Goal: Information Seeking & Learning: Check status

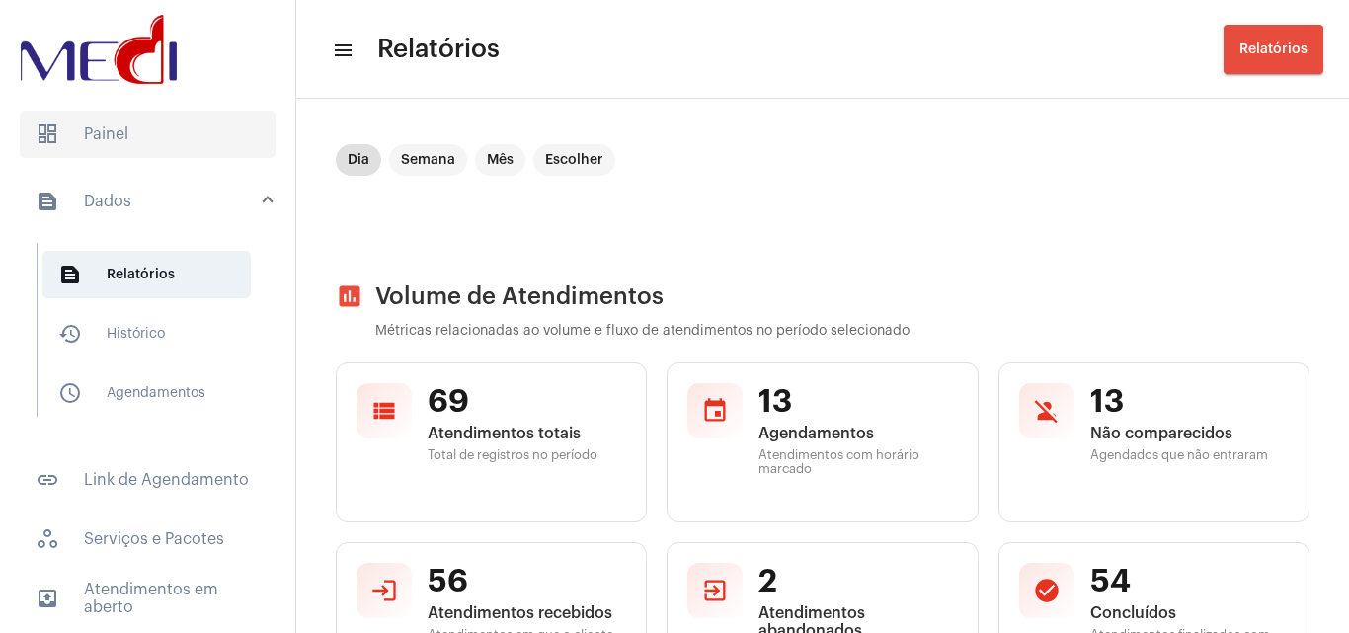
scroll to position [3618, 0]
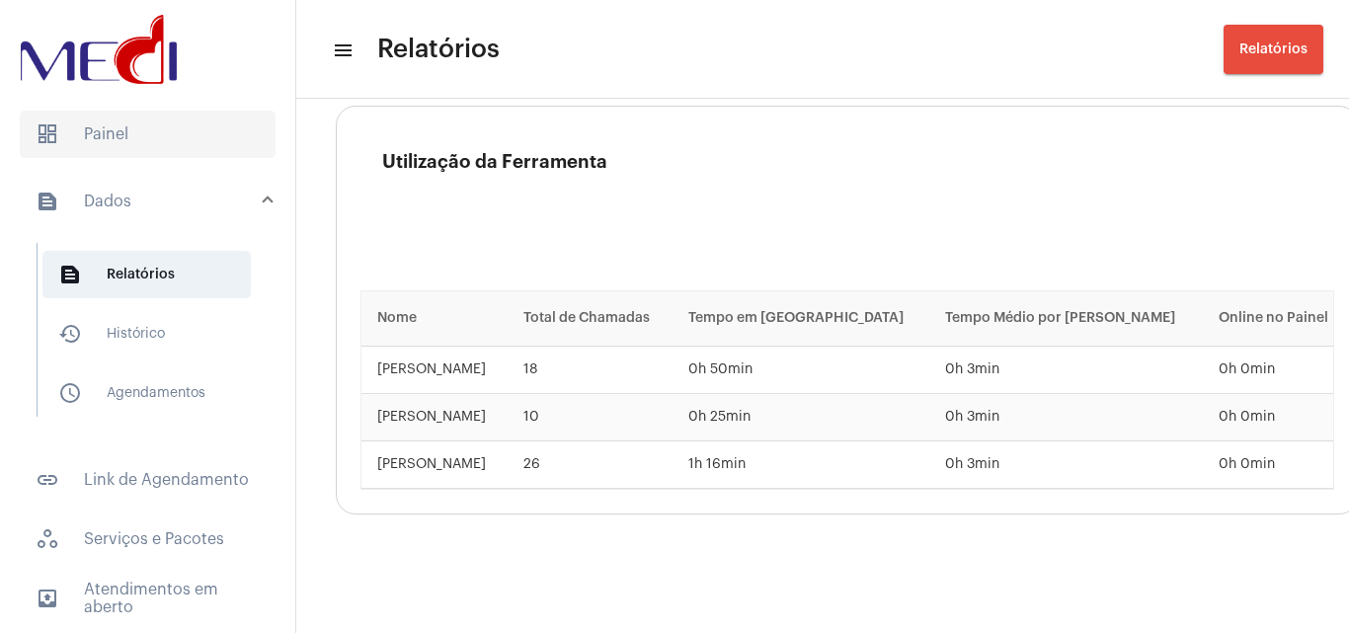
click at [138, 138] on span "dashboard Painel" at bounding box center [148, 134] width 256 height 47
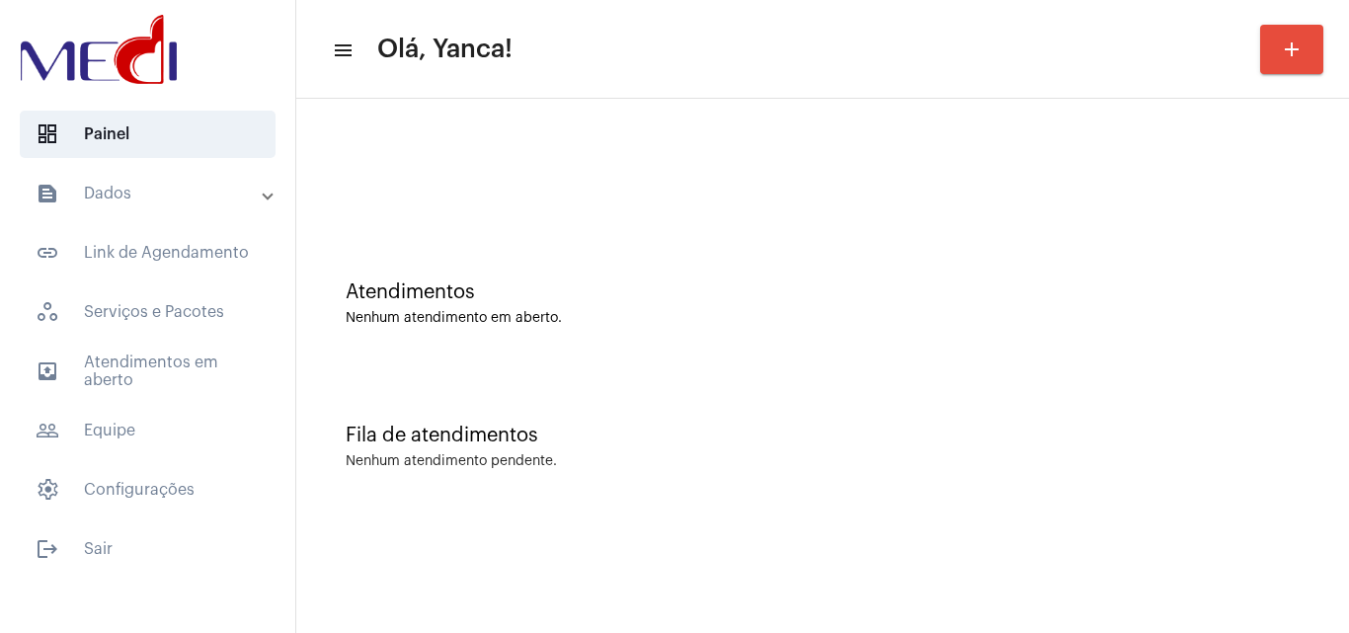
click at [153, 205] on mat-expansion-panel-header "text_snippet_outlined Dados" at bounding box center [153, 193] width 283 height 47
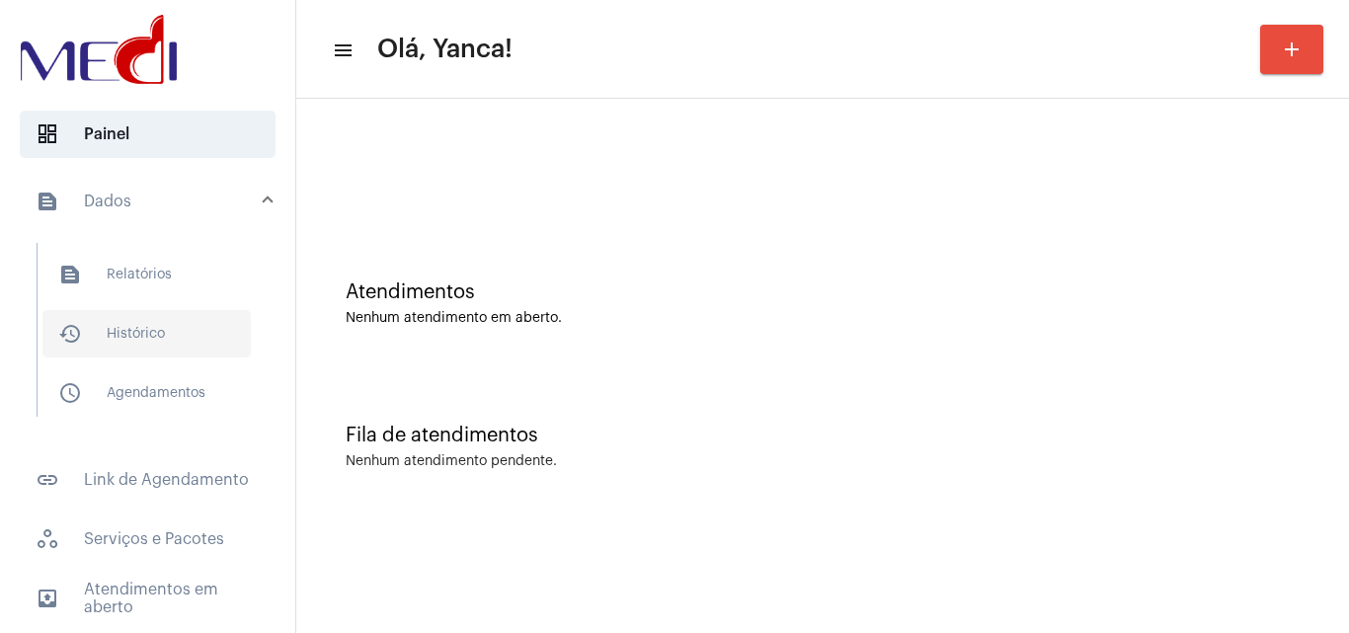
click at [147, 332] on span "history_outlined Histórico" at bounding box center [146, 333] width 208 height 47
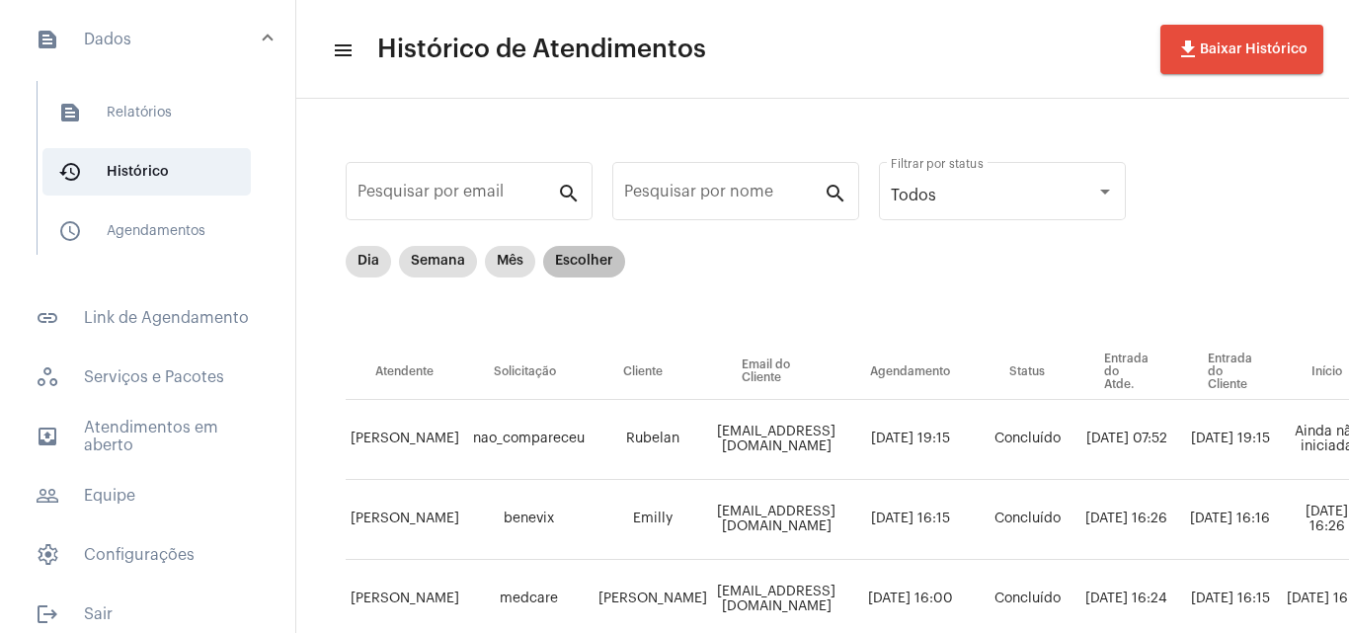
scroll to position [179, 0]
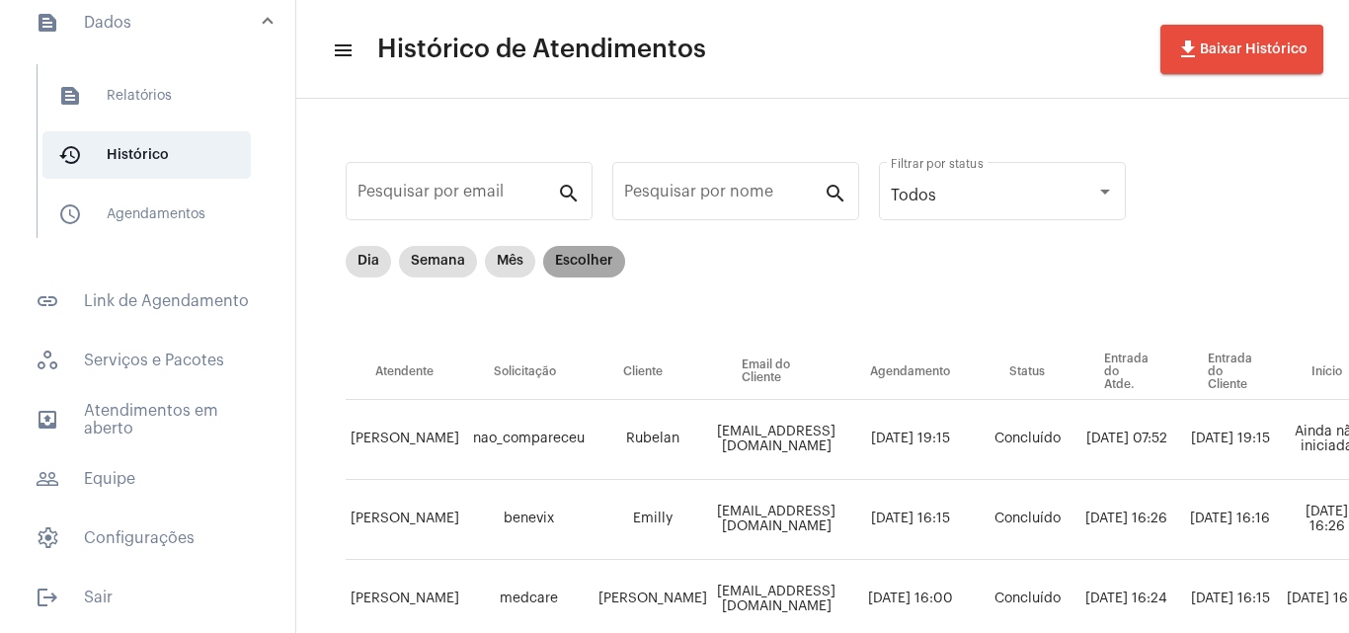
click at [614, 261] on mat-chip "Escolher" at bounding box center [584, 262] width 82 height 32
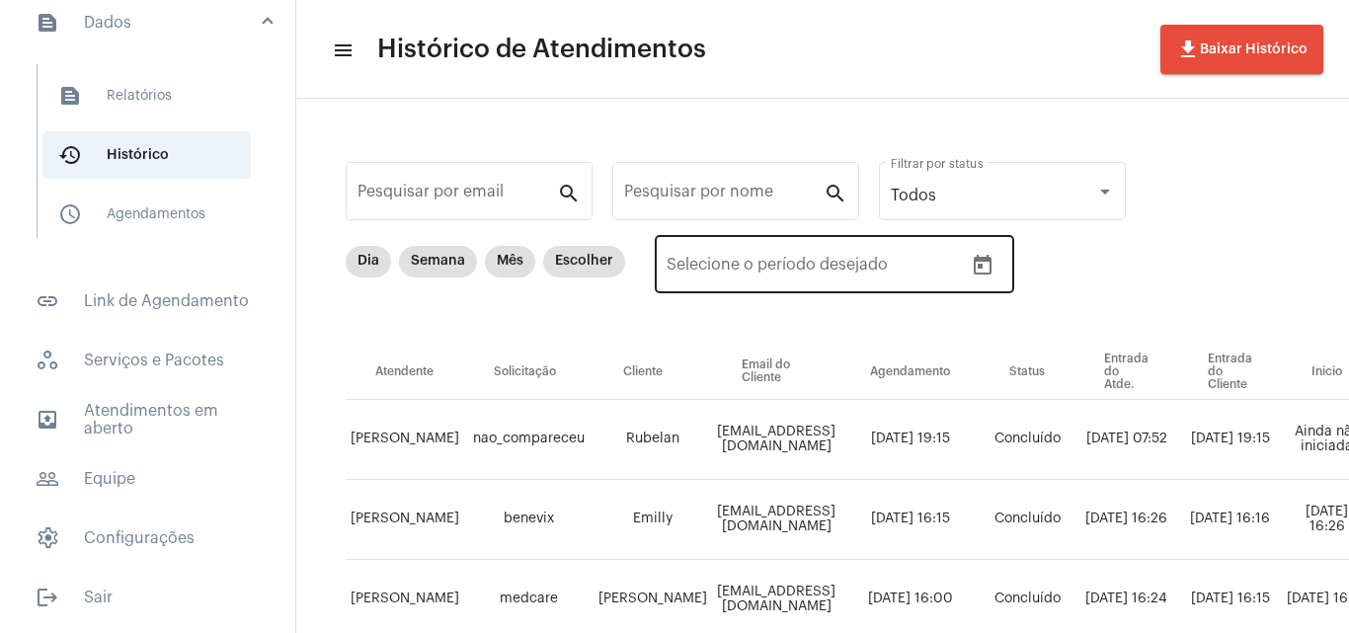
click at [977, 256] on icon "Open calendar" at bounding box center [982, 266] width 24 height 24
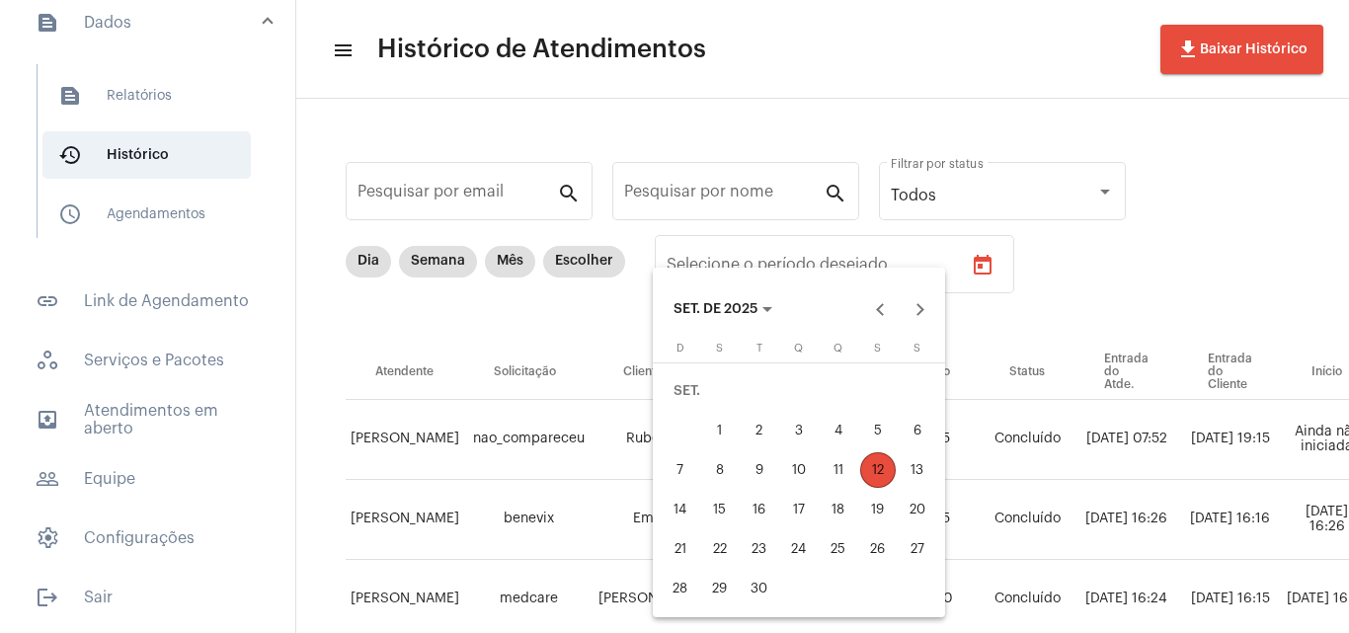
click at [846, 468] on div "11" at bounding box center [838, 470] width 36 height 36
type input "[DATE]"
click at [846, 468] on div "11" at bounding box center [838, 470] width 36 height 36
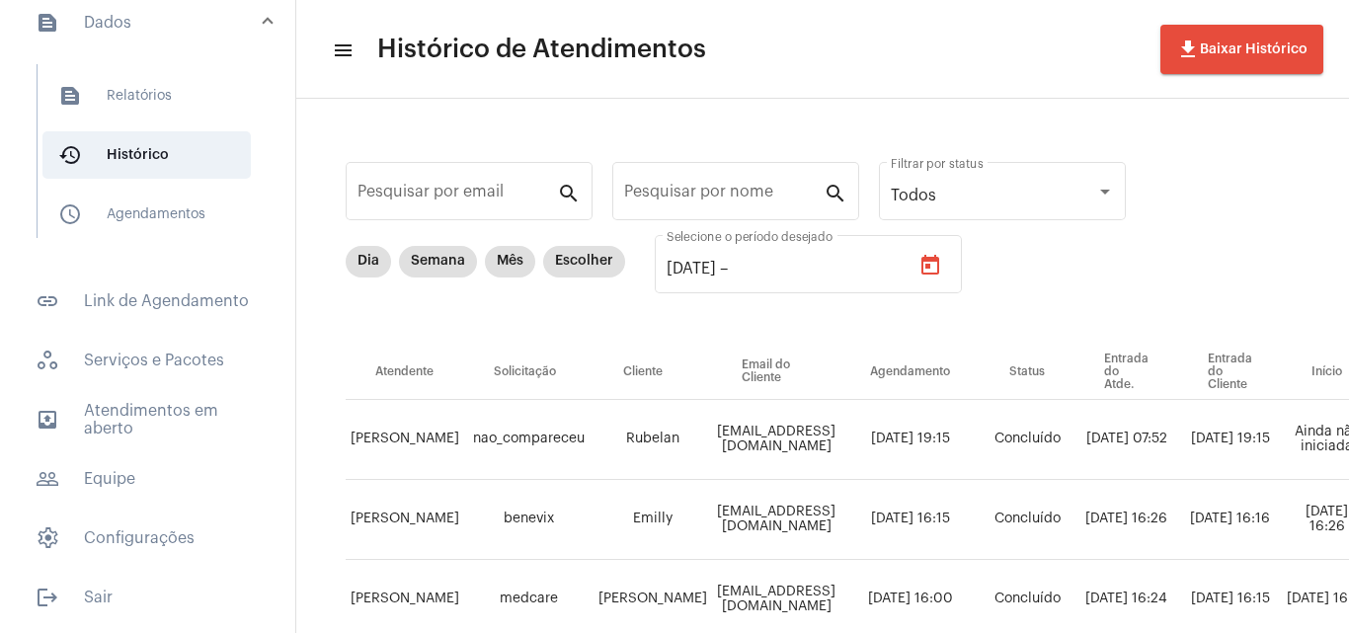
type input "[DATE]"
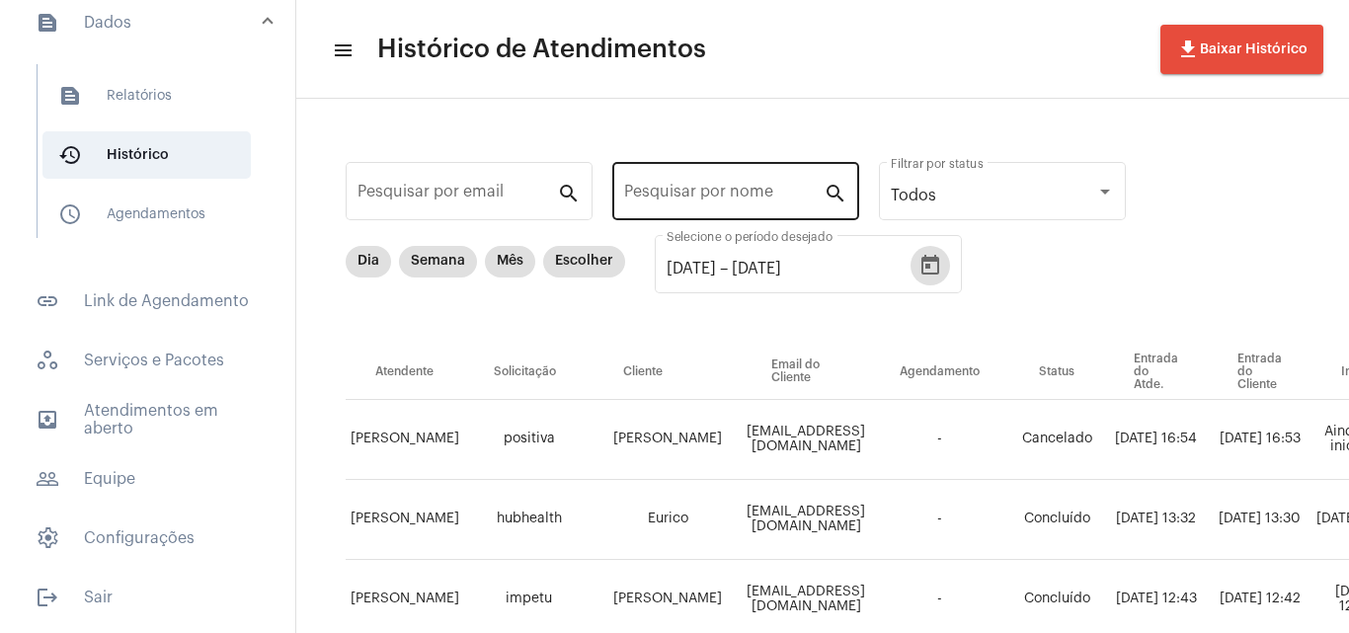
click at [689, 194] on input "Pesquisar por nome" at bounding box center [723, 196] width 199 height 18
paste input "[PERSON_NAME]"
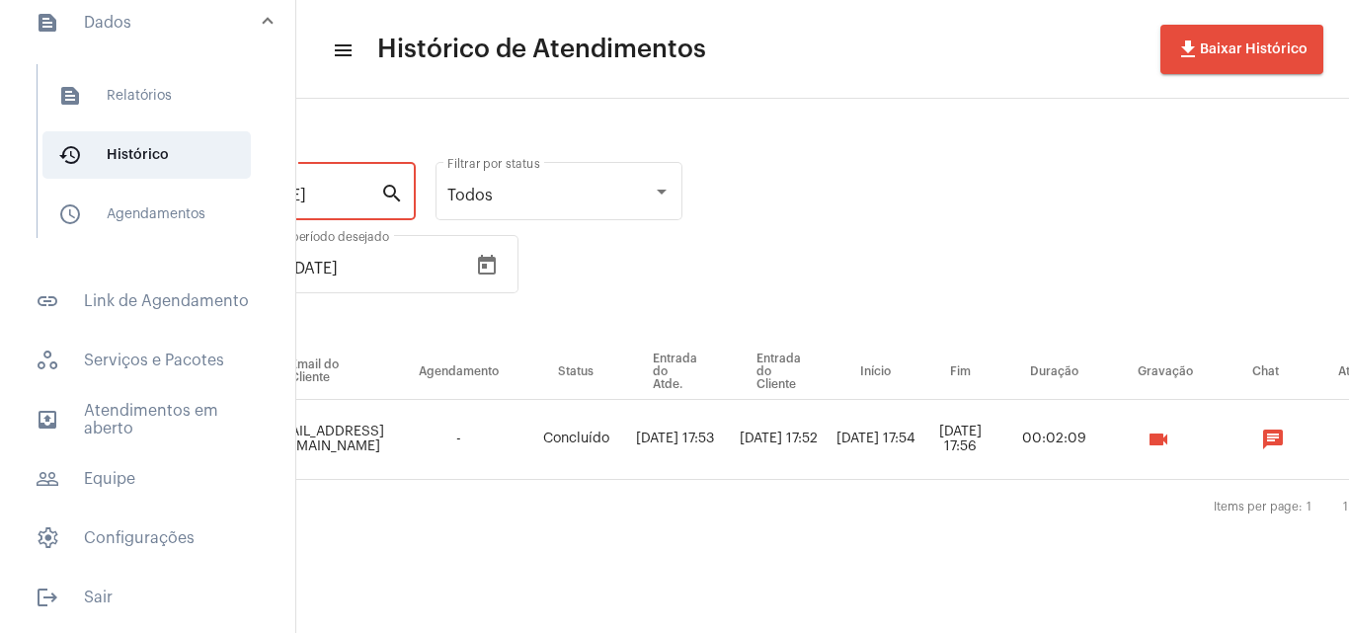
scroll to position [0, 449]
type input "[PERSON_NAME]"
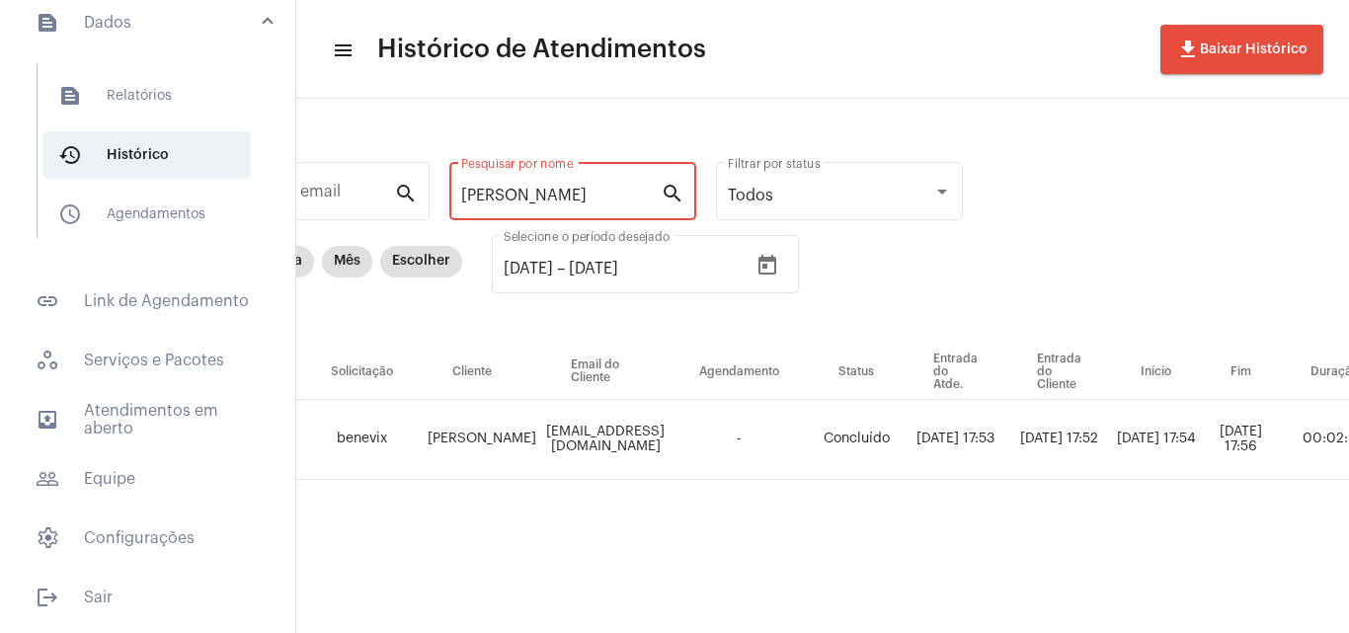
scroll to position [0, 165]
click at [1026, 99] on app-history "menu Histórico de Atendimentos file_download Baixar Histórico Pesquisar por ema…" at bounding box center [657, 342] width 1052 height 486
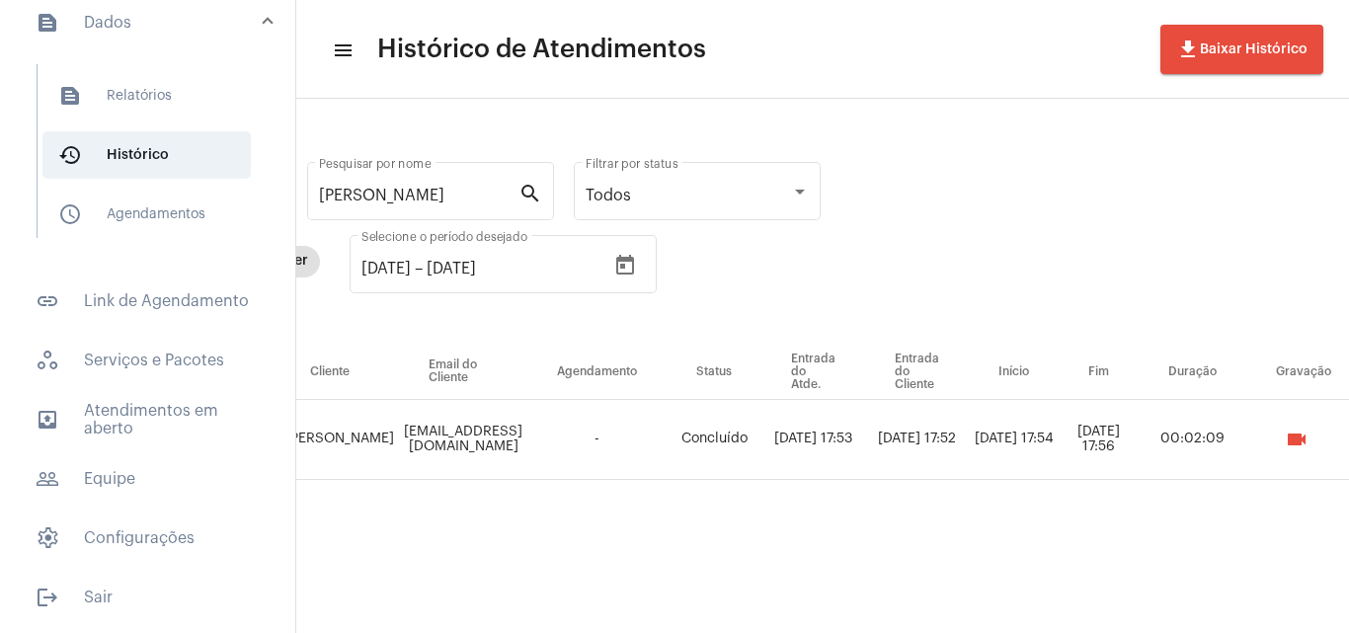
scroll to position [0, 494]
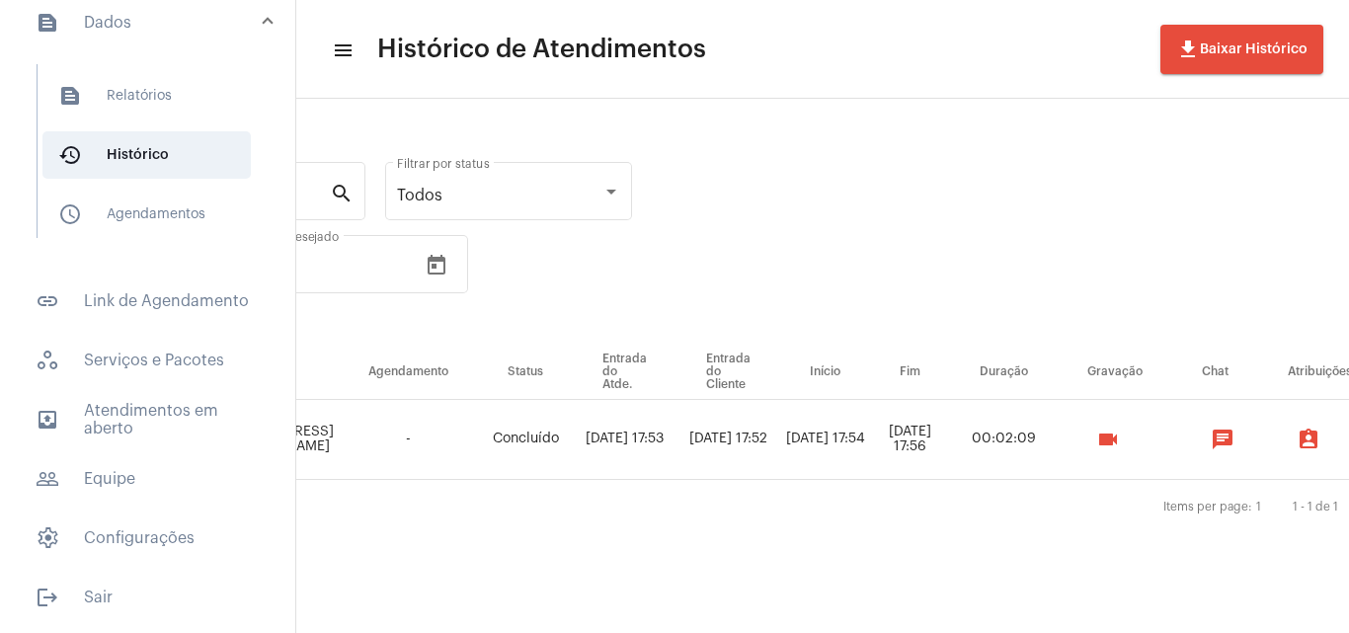
click at [1120, 439] on mat-icon "videocam" at bounding box center [1108, 439] width 24 height 24
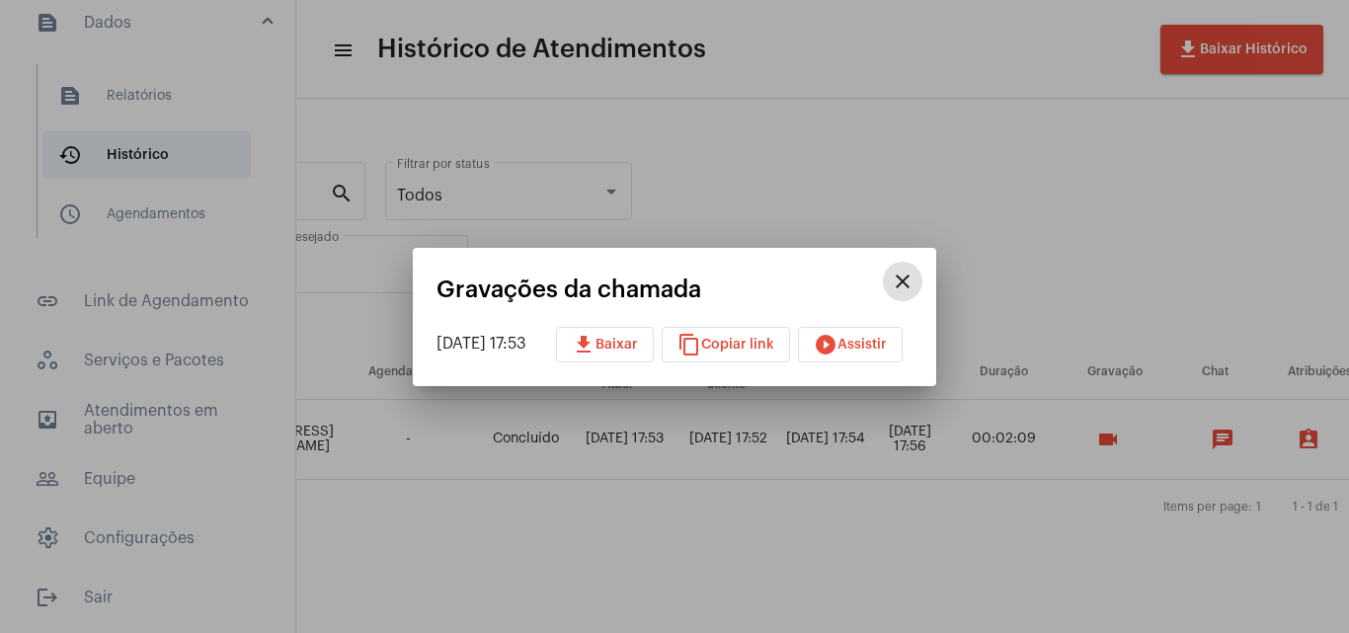
click at [859, 340] on span "play_circle_filled Assistir" at bounding box center [850, 345] width 73 height 14
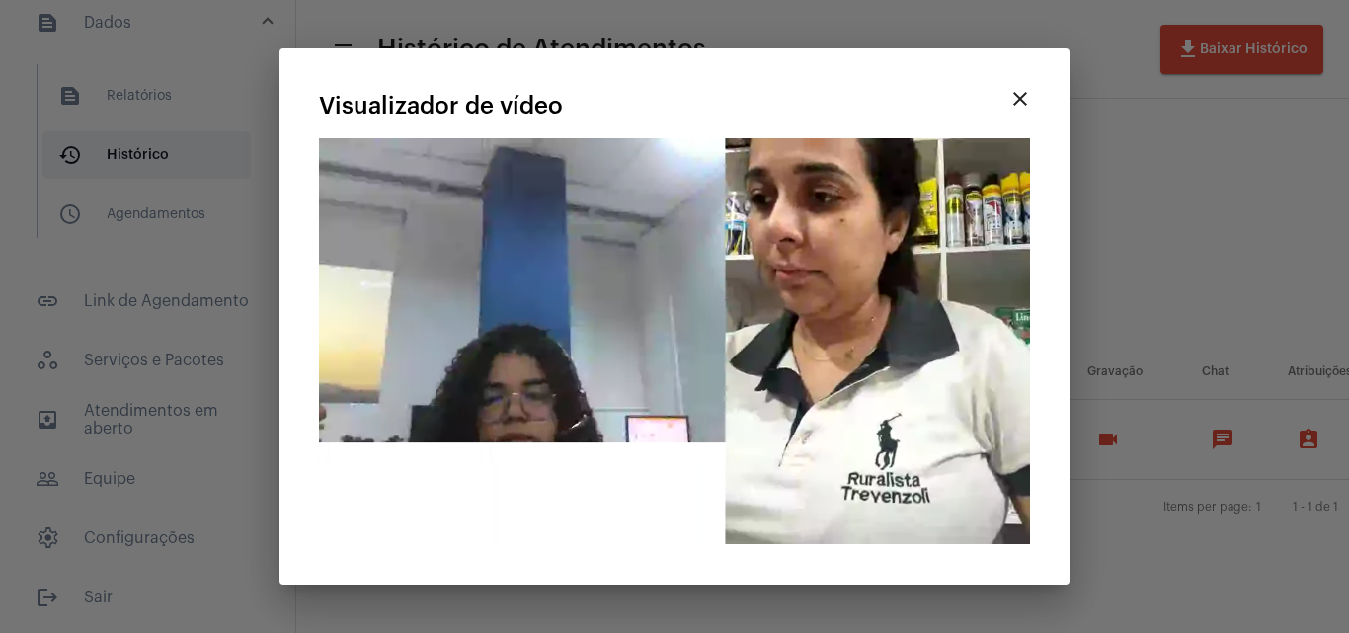
click at [1031, 100] on mat-icon "close" at bounding box center [1020, 99] width 24 height 24
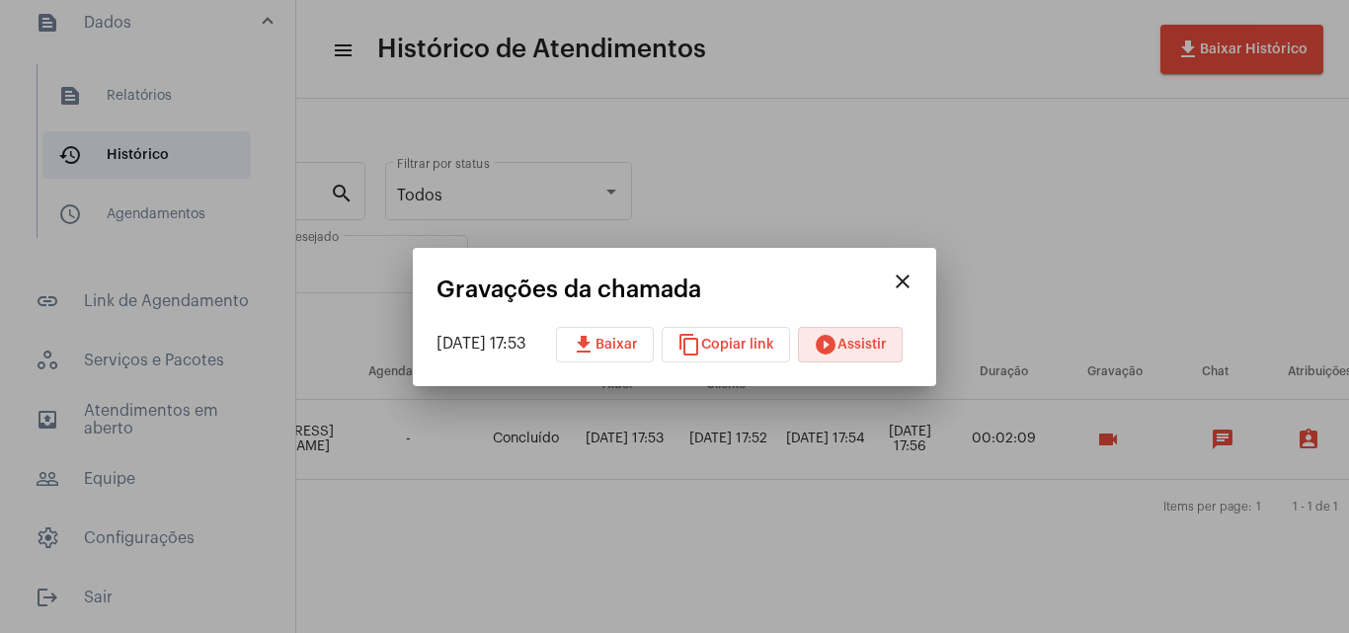
click at [914, 277] on mat-icon "close" at bounding box center [903, 282] width 24 height 24
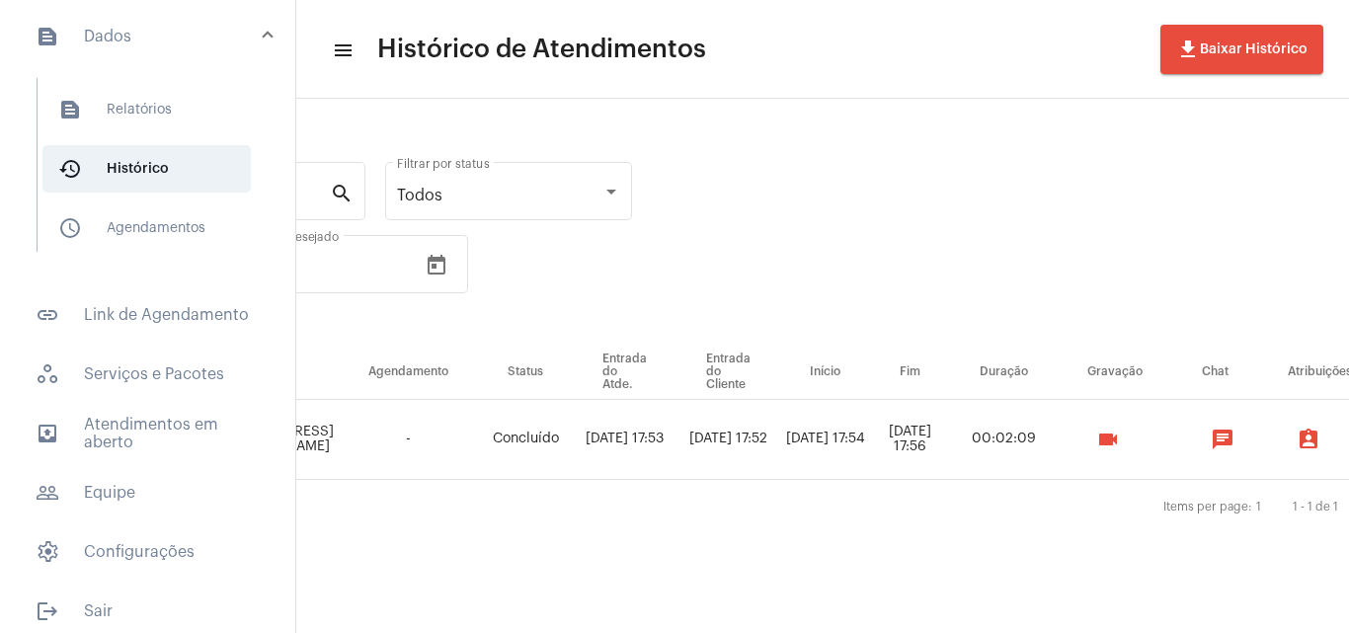
scroll to position [0, 0]
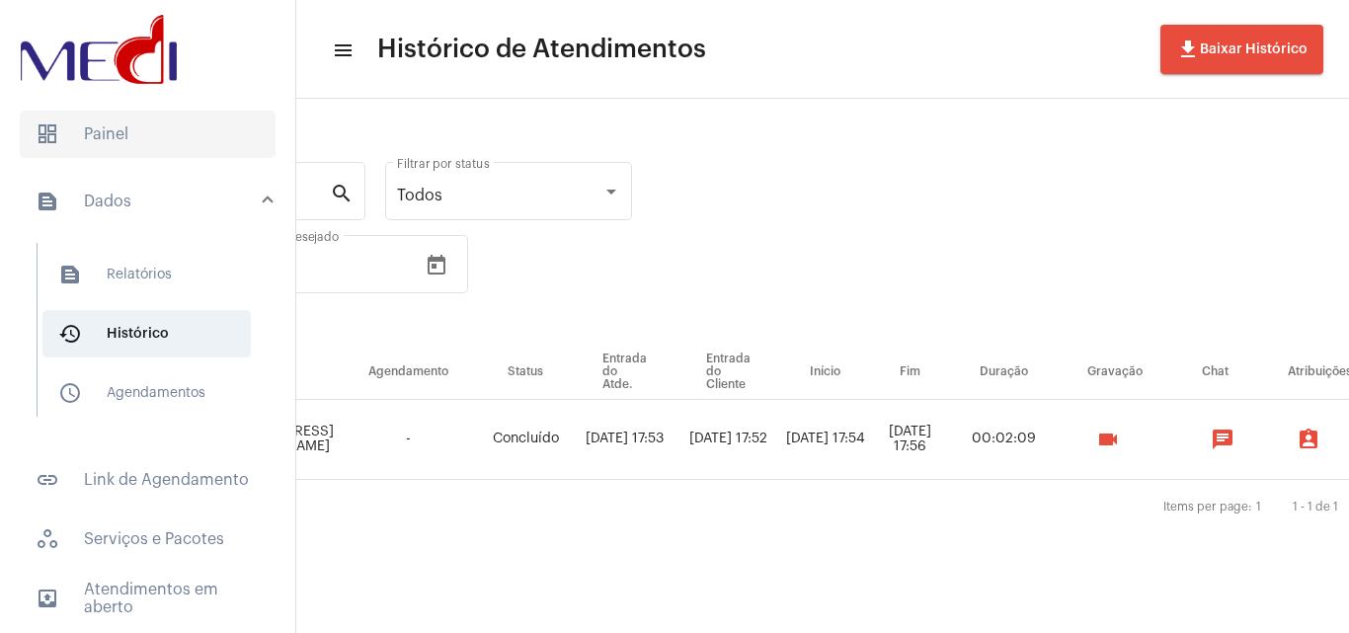
click at [126, 141] on span "dashboard Painel" at bounding box center [148, 134] width 256 height 47
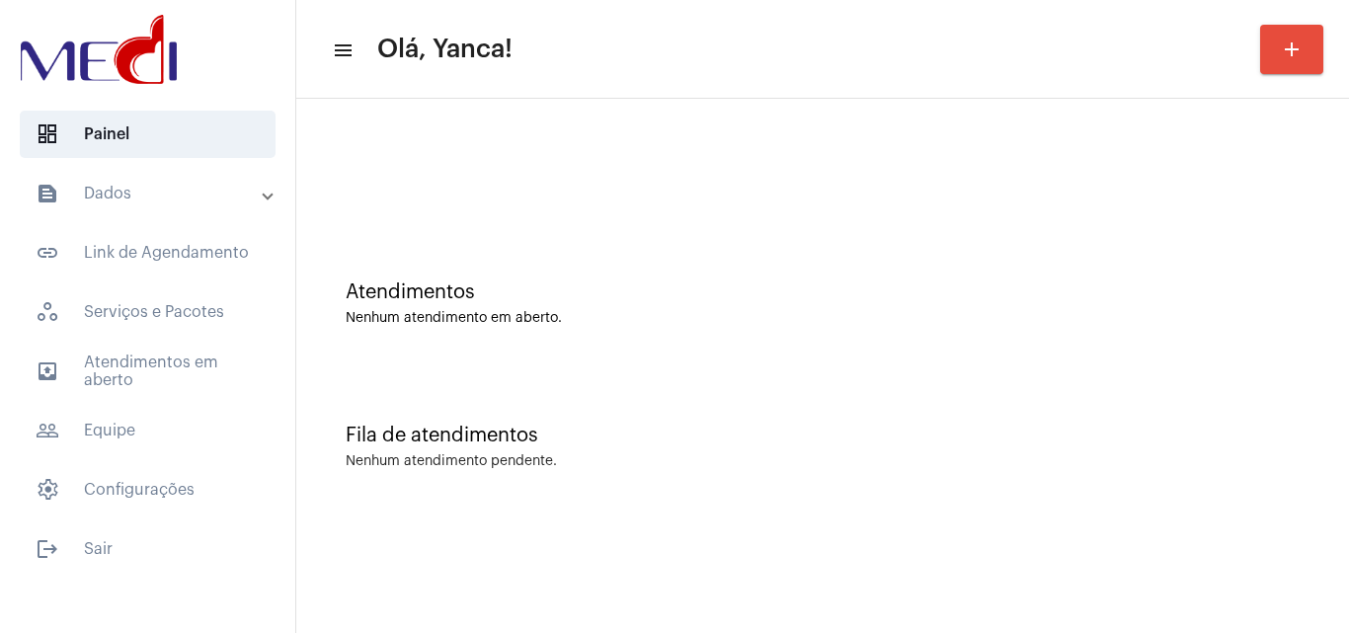
click at [206, 339] on mat-accordion "text_snippet_outlined Dados text_snippet_outlined Relatórios history_outlined H…" at bounding box center [147, 342] width 295 height 344
click at [202, 346] on mat-accordion "text_snippet_outlined Dados text_snippet_outlined Relatórios history_outlined H…" at bounding box center [147, 342] width 295 height 344
click at [180, 364] on span "outbox_outline Atendimentos em aberto" at bounding box center [148, 371] width 256 height 47
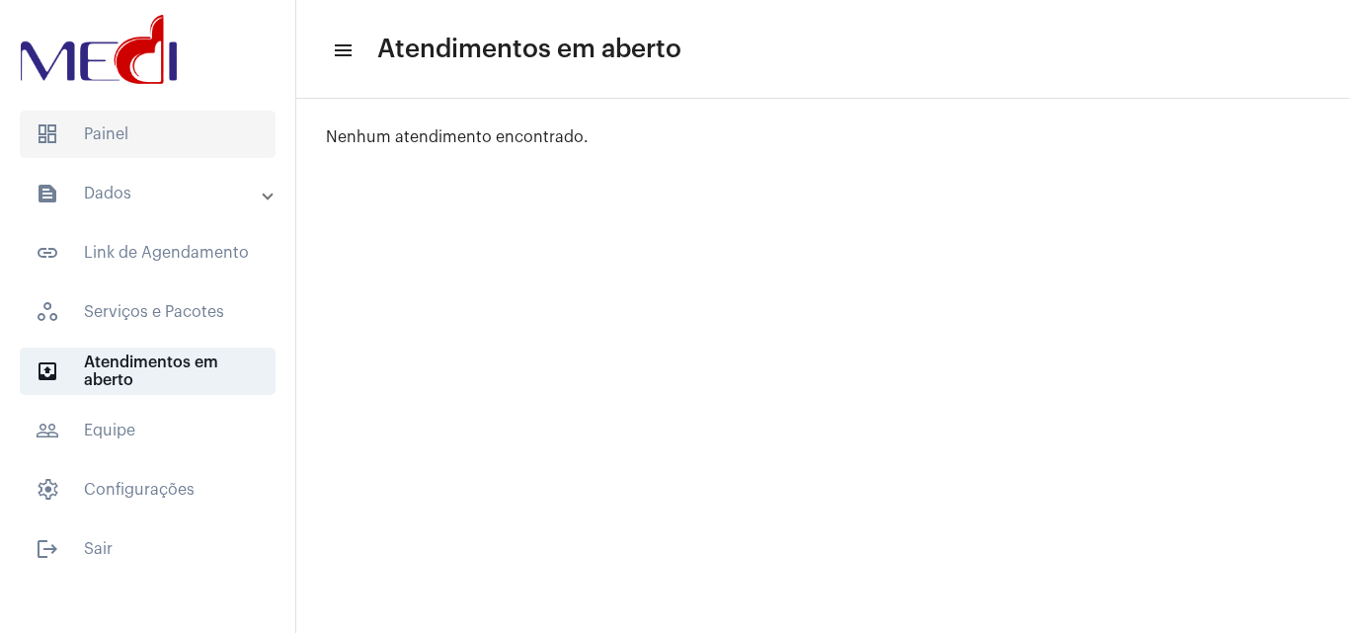
click at [159, 135] on span "dashboard Painel" at bounding box center [148, 134] width 256 height 47
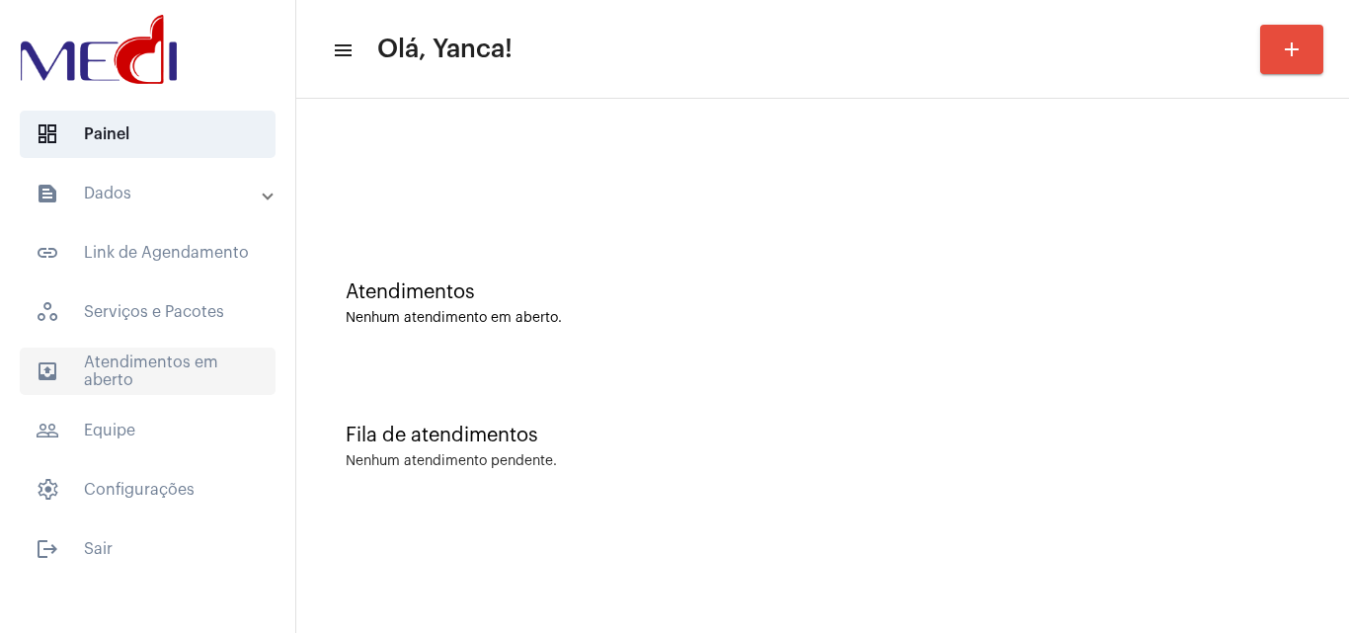
click at [166, 359] on span "outbox_outline Atendimentos em aberto" at bounding box center [148, 371] width 256 height 47
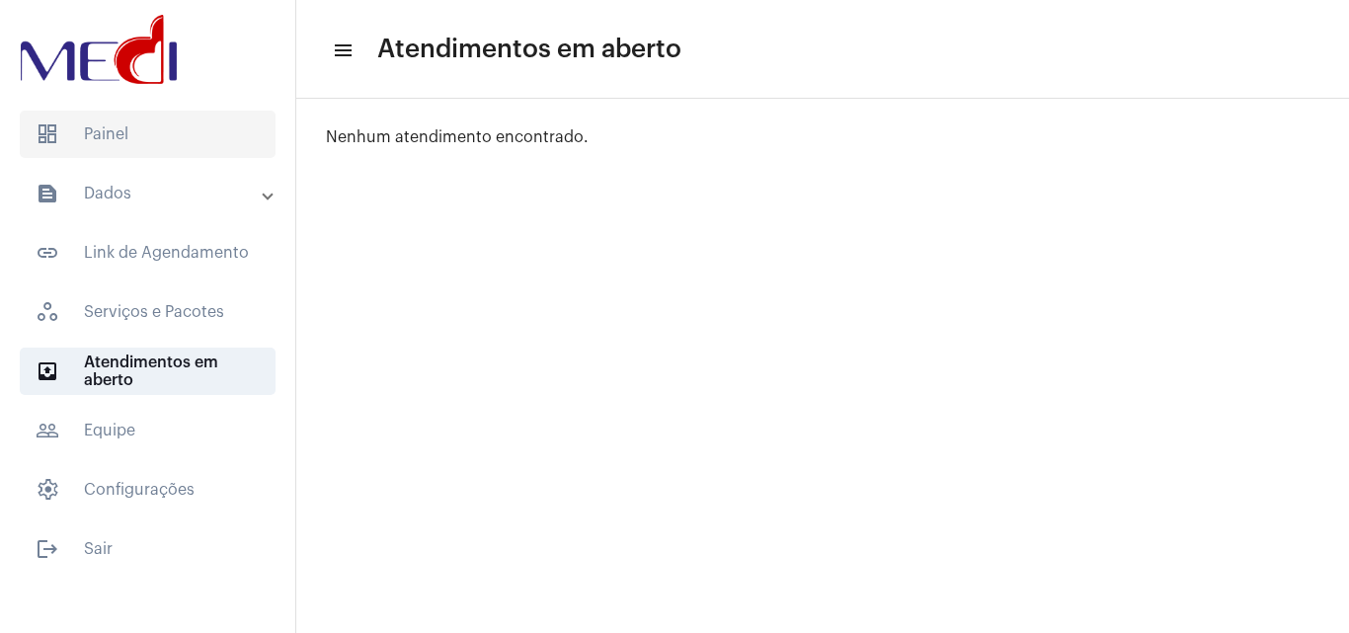
click at [163, 114] on span "dashboard Painel" at bounding box center [148, 134] width 256 height 47
